Goal: Information Seeking & Learning: Learn about a topic

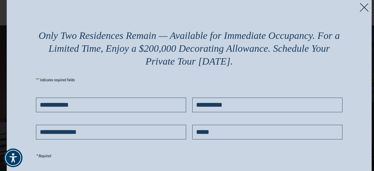
click at [362, 9] on img at bounding box center [364, 7] width 9 height 9
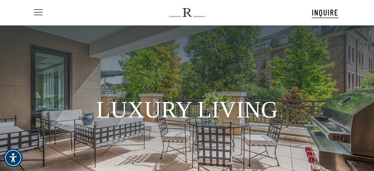
click at [36, 11] on span "Navigation Menu" at bounding box center [38, 12] width 6 height 8
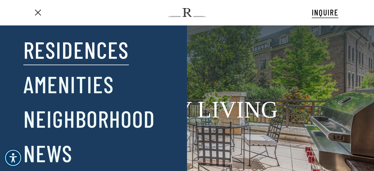
click at [41, 48] on link "Residences" at bounding box center [76, 49] width 106 height 30
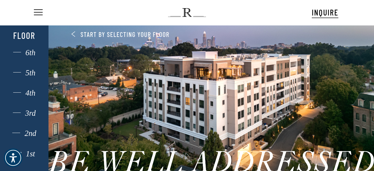
click at [31, 153] on div "1st" at bounding box center [25, 154] width 34 height 8
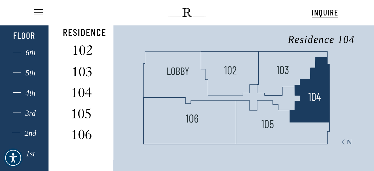
click at [311, 104] on polygon at bounding box center [310, 89] width 40 height 65
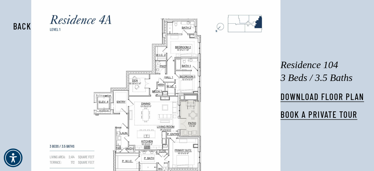
click at [18, 25] on button "Back" at bounding box center [22, 25] width 37 height 13
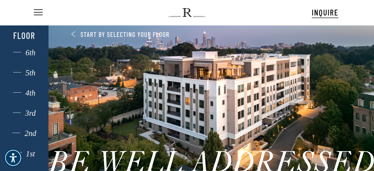
click at [30, 153] on div "1st" at bounding box center [25, 154] width 34 height 8
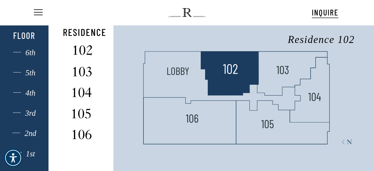
click at [226, 70] on img at bounding box center [231, 69] width 16 height 16
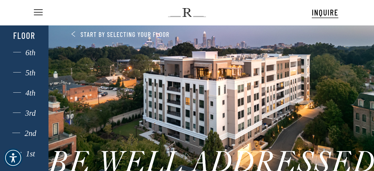
click at [30, 155] on div "1st" at bounding box center [25, 154] width 34 height 8
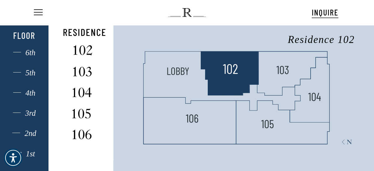
click at [226, 70] on img at bounding box center [231, 69] width 16 height 16
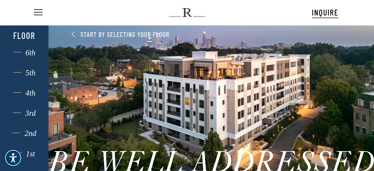
click at [30, 156] on div "1st" at bounding box center [25, 154] width 34 height 8
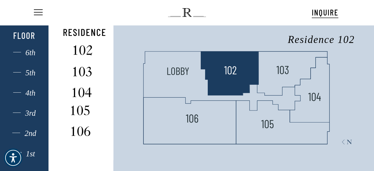
click at [221, 80] on polygon at bounding box center [230, 73] width 58 height 44
